Goal: Use online tool/utility: Use online tool/utility

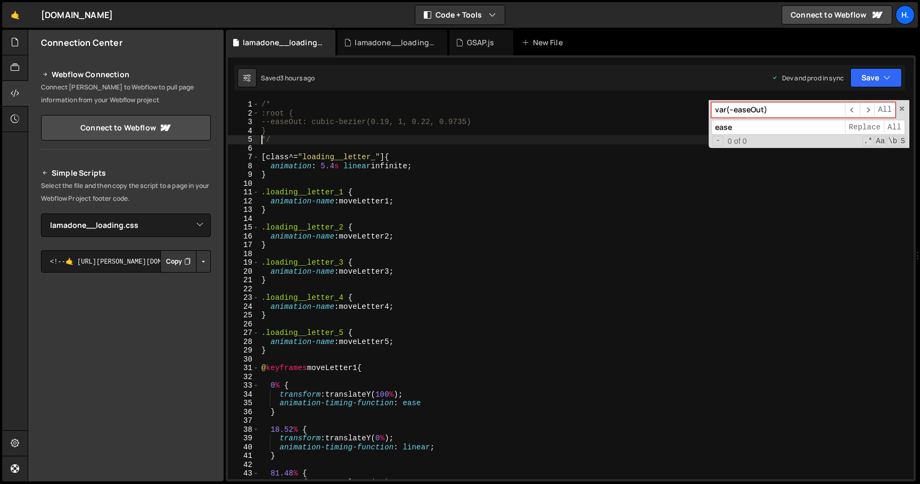
select select "44783"
click at [377, 42] on div "lamadone__loading.js" at bounding box center [395, 42] width 80 height 11
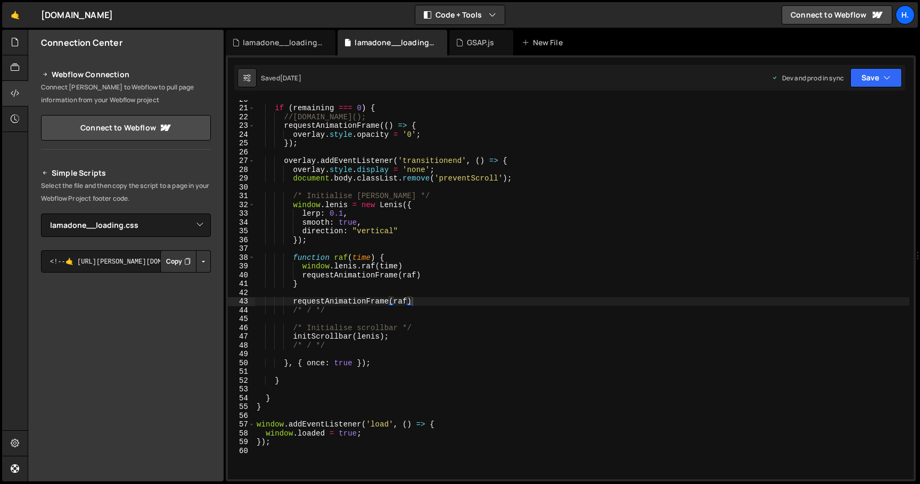
scroll to position [169, 0]
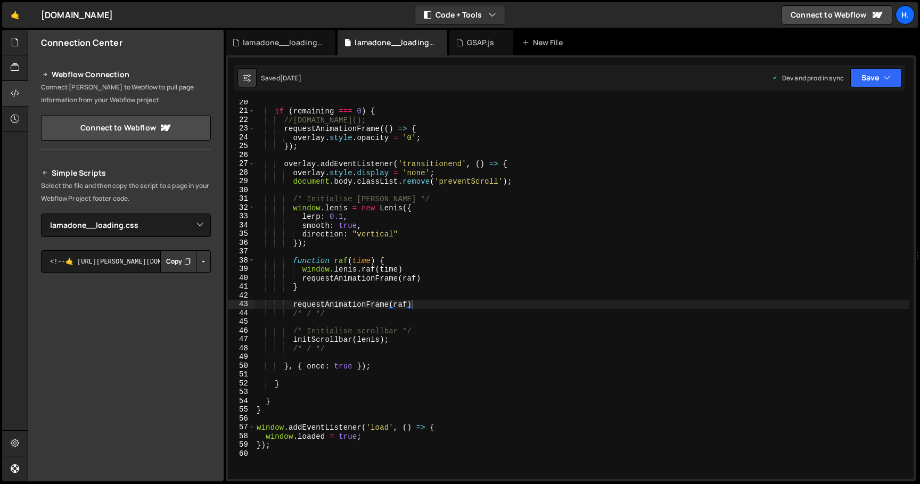
type textarea "/* / */"
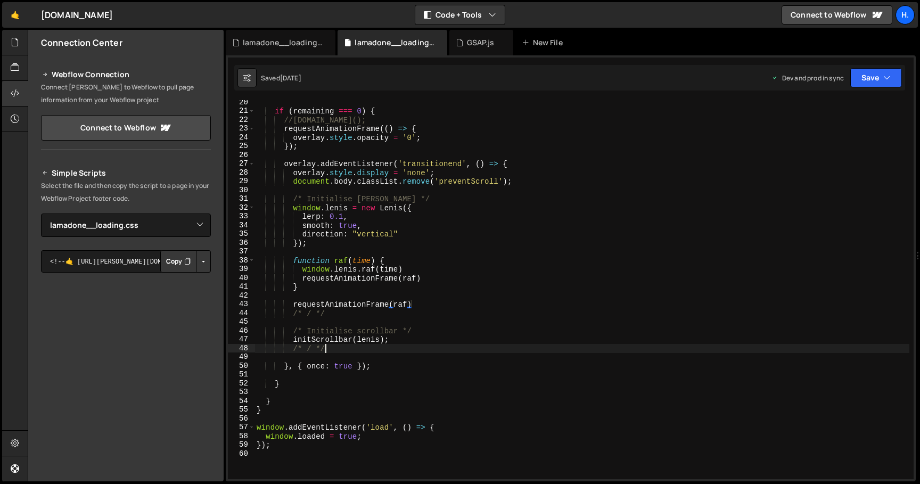
scroll to position [0, 4]
click at [380, 346] on div "if ( remaining === 0 ) { //[DOMAIN_NAME](); requestAnimationFrame (( ) => { ove…" at bounding box center [582, 296] width 655 height 397
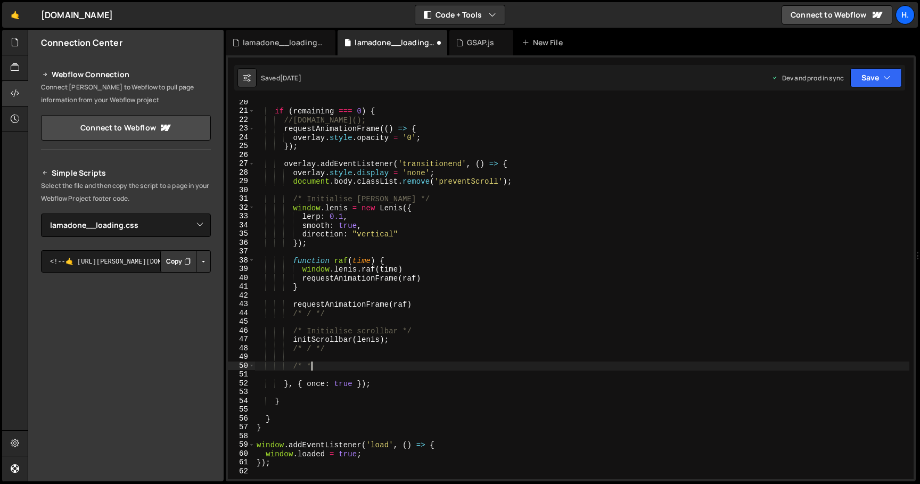
type textarea "/* */"
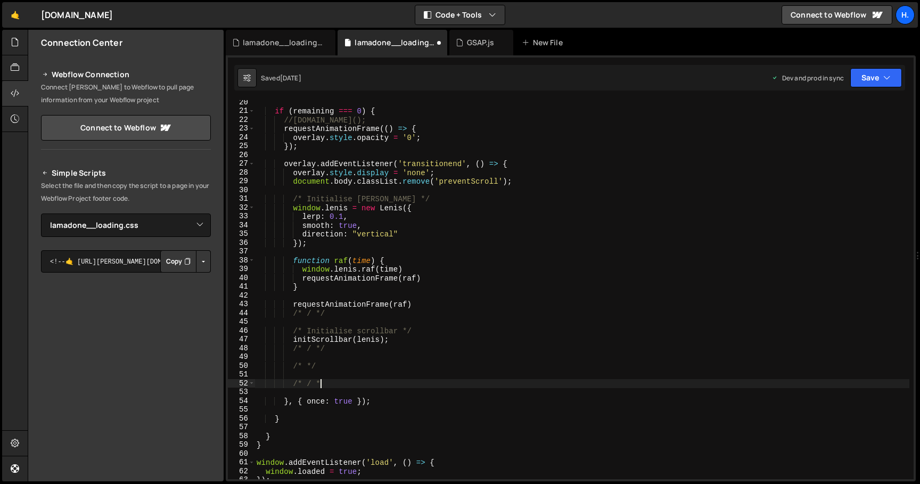
type textarea "/* / */"
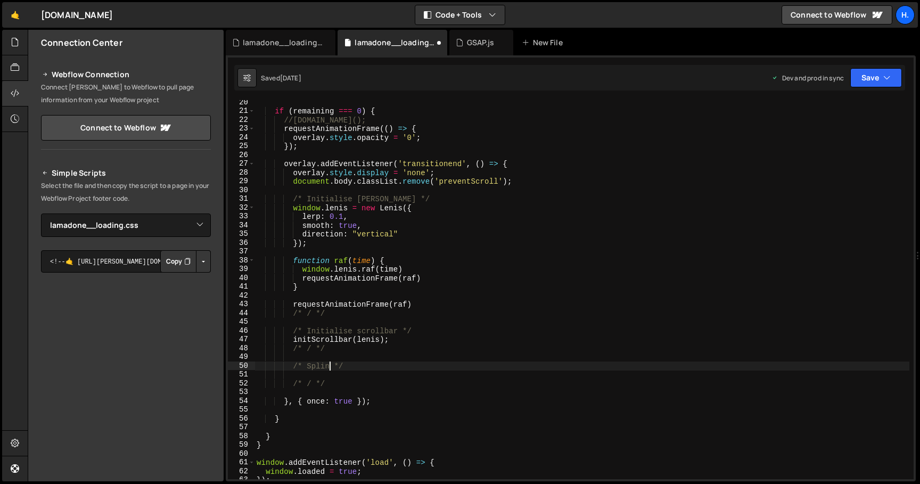
scroll to position [0, 5]
type textarea "/* Spline events */"
click at [393, 365] on div "if ( remaining === 0 ) { //[DOMAIN_NAME](); requestAnimationFrame (( ) => { ove…" at bounding box center [582, 296] width 655 height 397
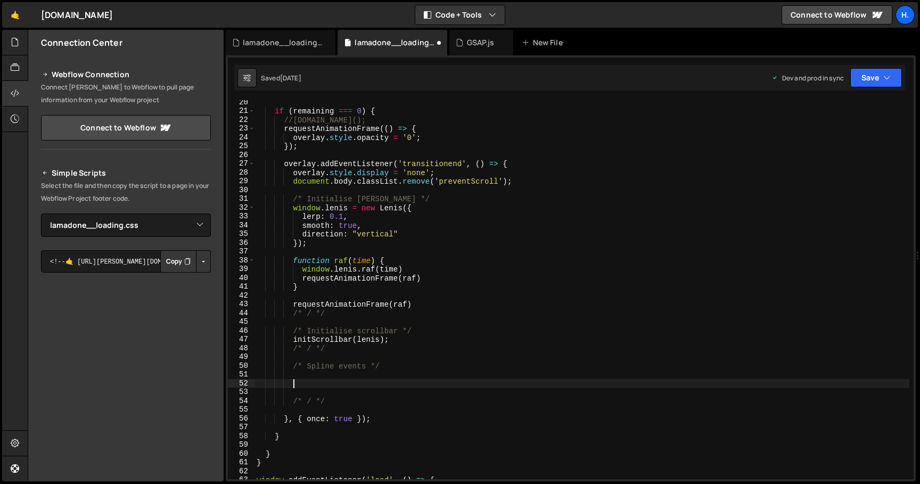
paste textarea "}"
type textarea "}"
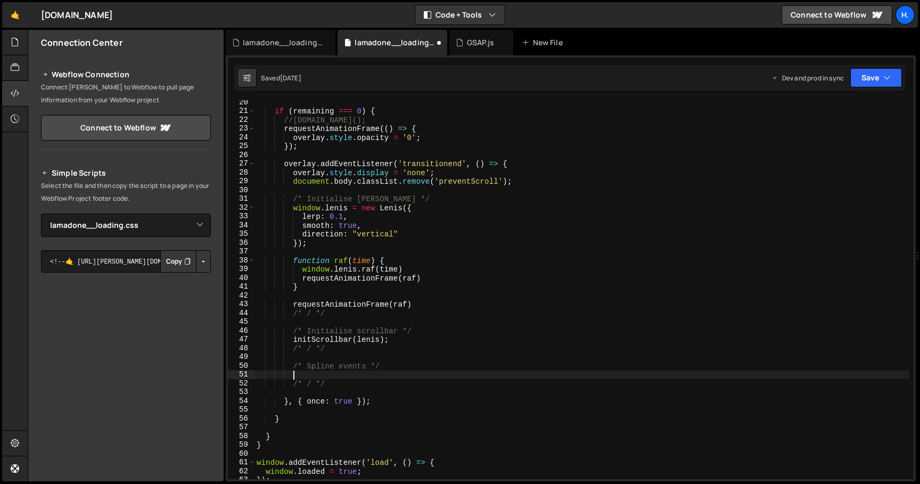
paste textarea "}"
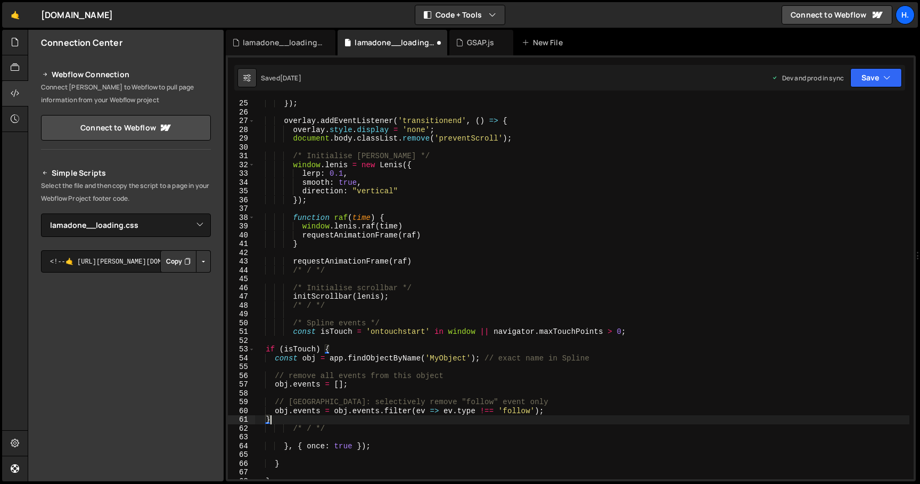
scroll to position [215, 0]
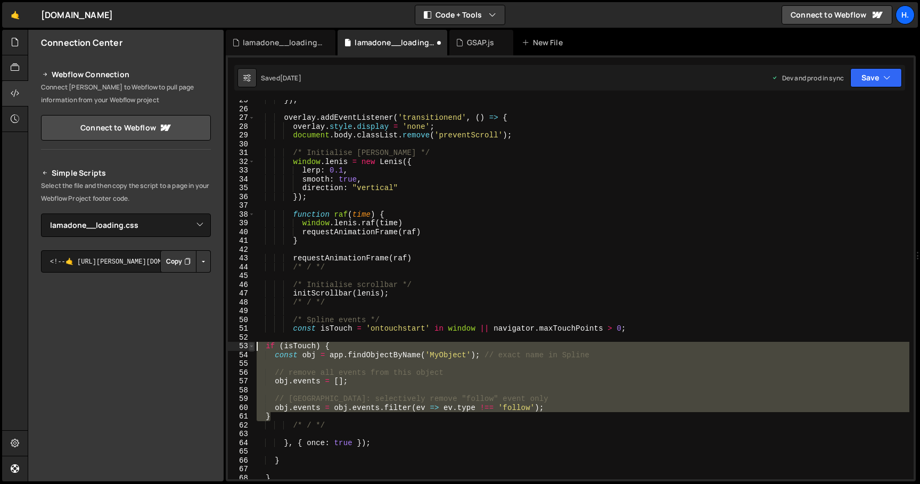
drag, startPoint x: 288, startPoint y: 415, endPoint x: 250, endPoint y: 344, distance: 80.1
click at [250, 344] on div "} 25 26 27 28 29 30 31 32 33 34 35 36 37 38 39 40 41 42 43 44 45 46 47 48 49 50…" at bounding box center [571, 289] width 686 height 379
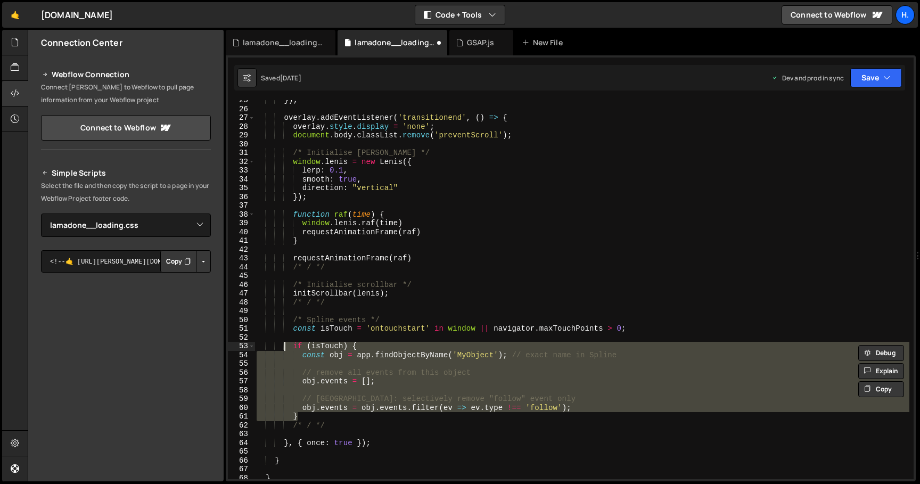
click at [380, 333] on div "}) ; overlay . addEventListener ( 'transitionend' , ( ) => { overlay . style . …" at bounding box center [582, 294] width 655 height 397
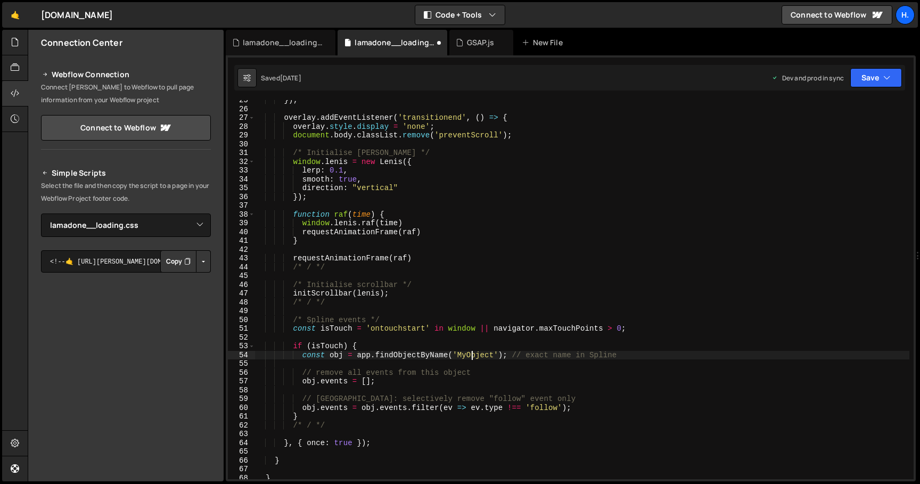
click at [472, 355] on div "}) ; overlay . addEventListener ( 'transitionend' , ( ) => { overlay . style . …" at bounding box center [582, 294] width 655 height 397
paste textarea "directionalLigh"
click at [544, 383] on div "}) ; overlay . addEventListener ( 'transitionend' , ( ) => { overlay . style . …" at bounding box center [582, 294] width 655 height 397
click at [331, 425] on div "}) ; overlay . addEventListener ( 'transitionend' , ( ) => { overlay . style . …" at bounding box center [582, 294] width 655 height 397
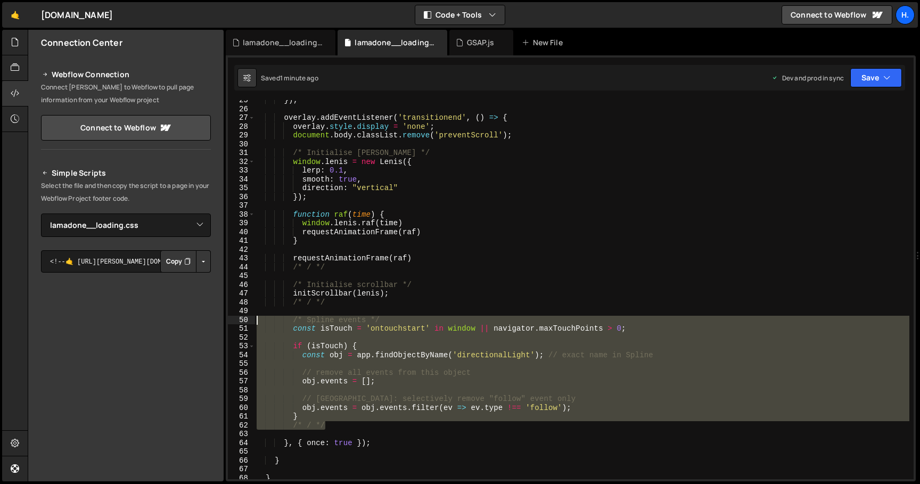
drag, startPoint x: 331, startPoint y: 425, endPoint x: 226, endPoint y: 316, distance: 151.0
click at [226, 316] on div "1 Type cmd + s to save your Javascript file. הההההההההההההההההההההההההההההההההה…" at bounding box center [571, 268] width 690 height 426
type textarea "/* Spline events */ const isTouch = 'ontouchstart' in window || navigator.maxTo…"
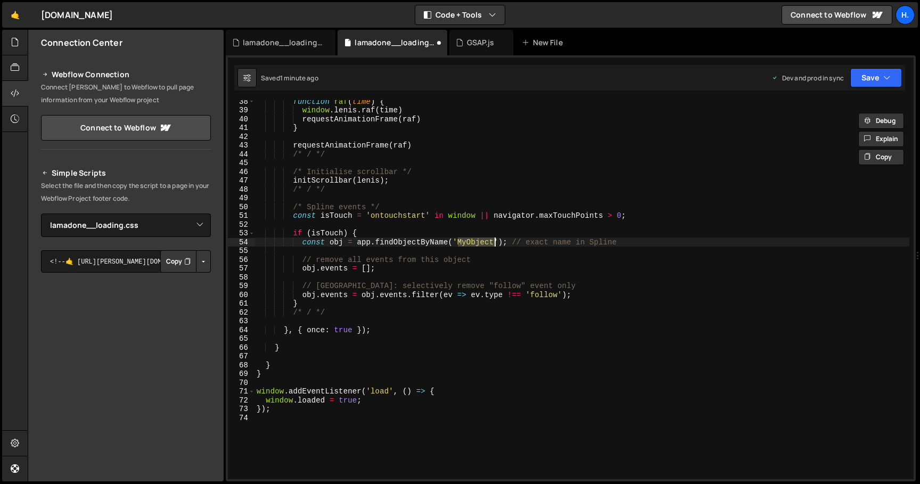
scroll to position [326, 0]
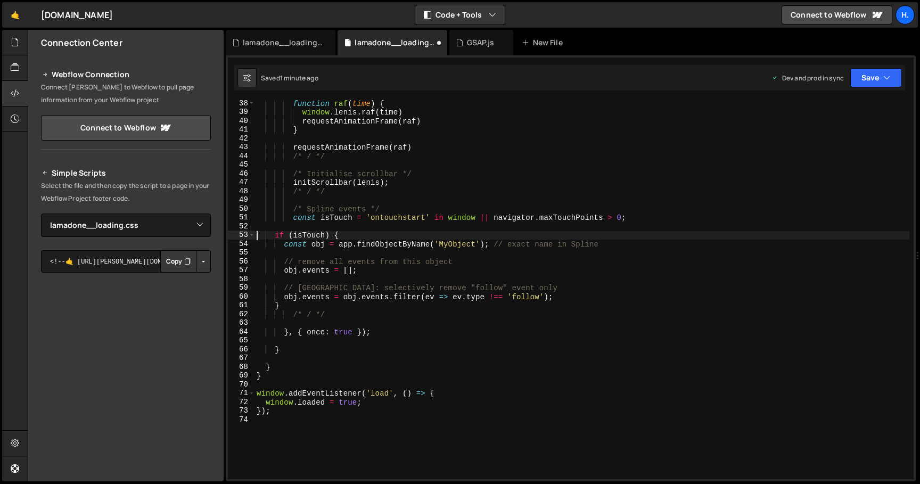
type textarea "if (isTouch) {"
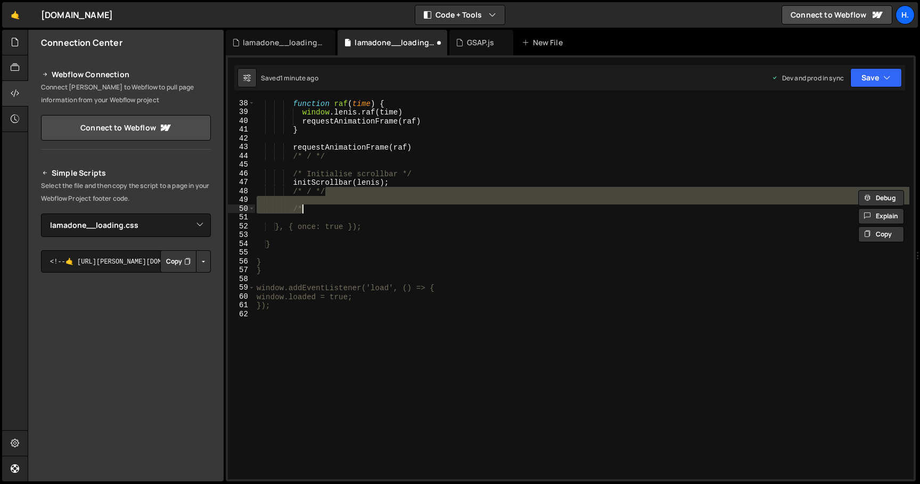
type textarea "/* / */"
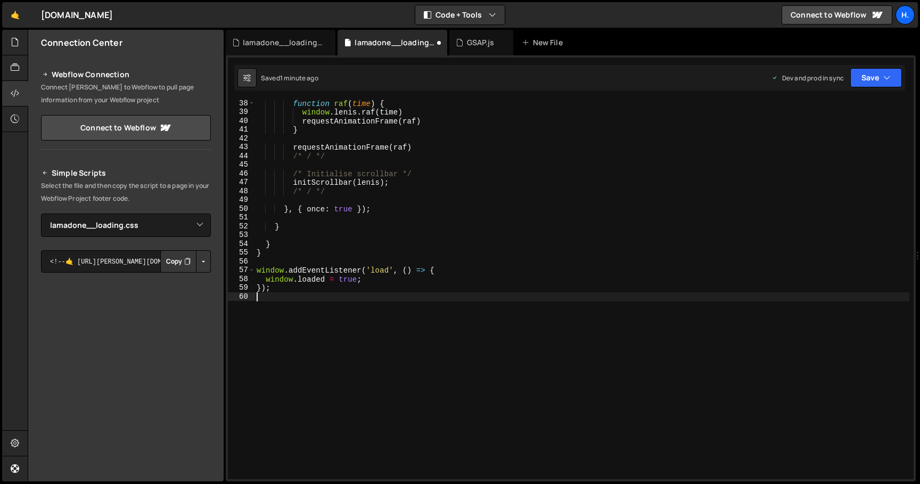
click at [456, 318] on div "function raf ( time ) { window . [PERSON_NAME] . raf ( time ) requestAnimationF…" at bounding box center [582, 297] width 655 height 397
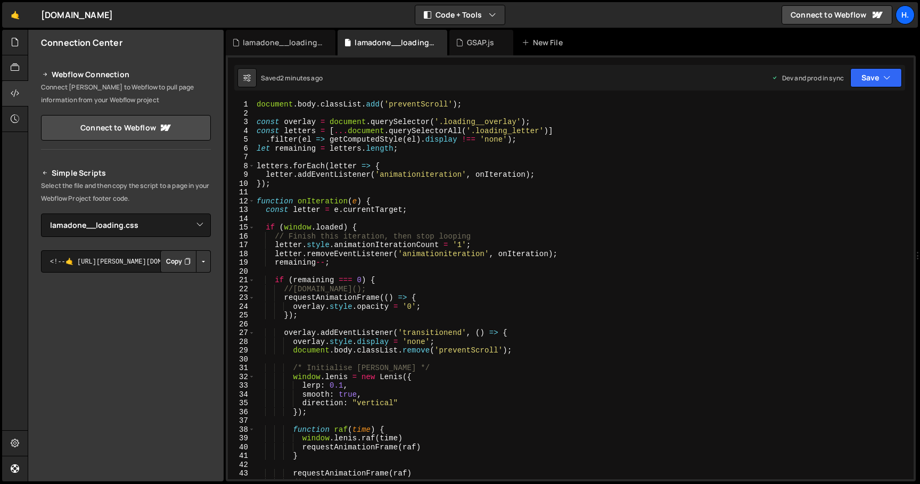
scroll to position [15, 0]
